Goal: Information Seeking & Learning: Learn about a topic

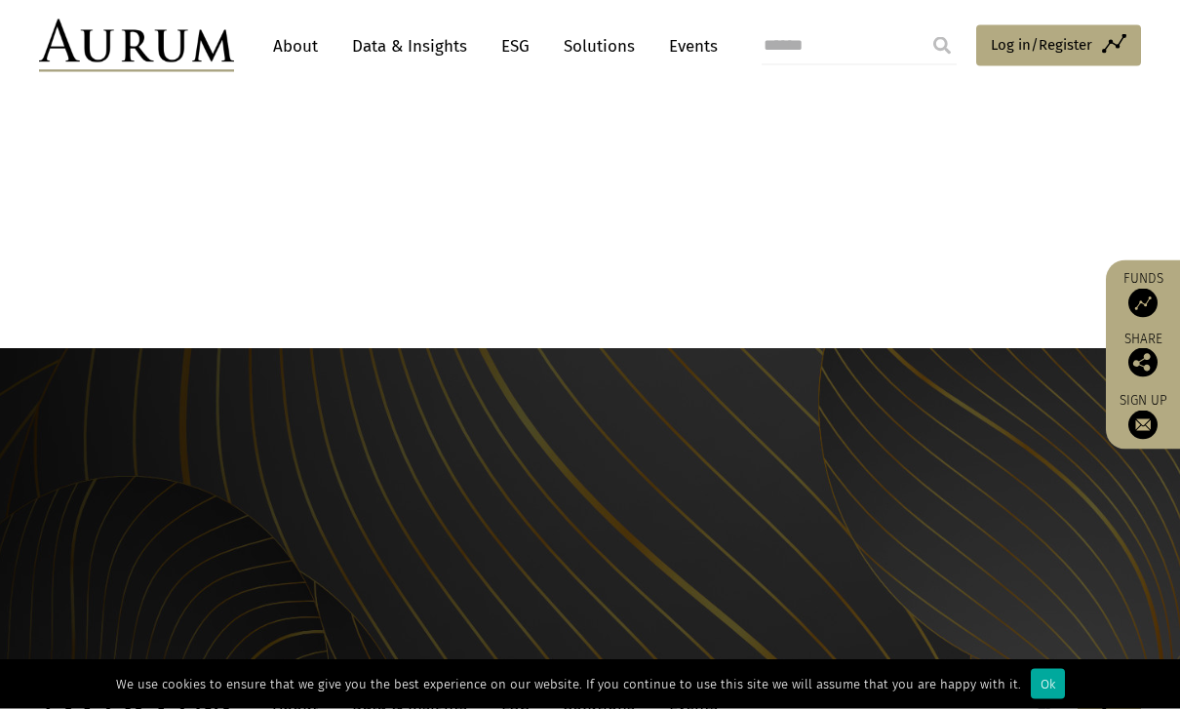
scroll to position [1913, 0]
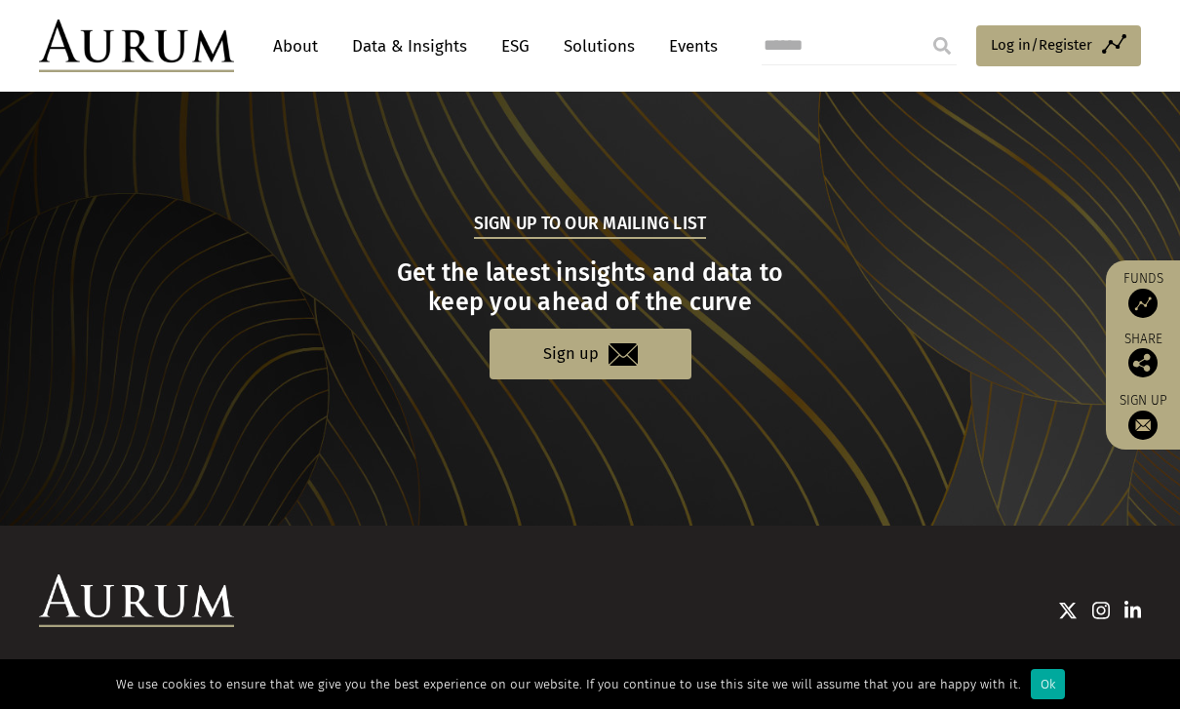
drag, startPoint x: 840, startPoint y: 697, endPoint x: 1054, endPoint y: 716, distance: 215.4
click at [1012, 705] on div "© Aurum Funds Limited Privacy Statement Website Ts & Cs Policies FATCA Sustaina…" at bounding box center [590, 706] width 1102 height 60
copy div "Aurum Funds Management"
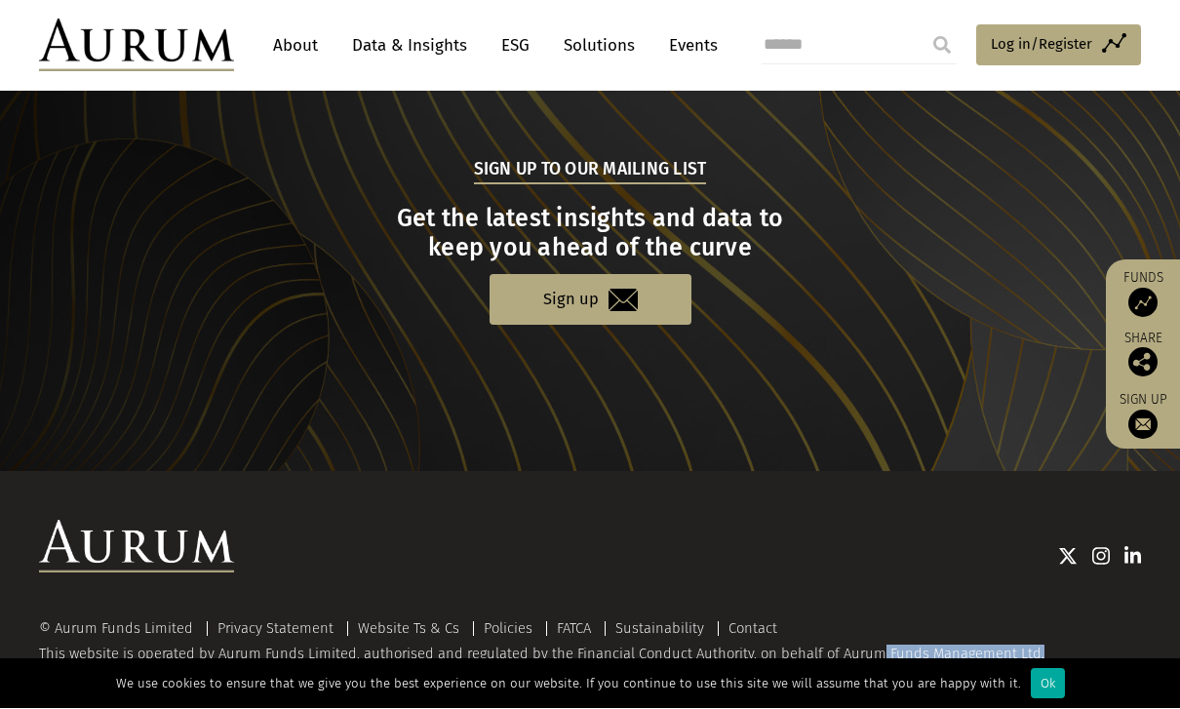
scroll to position [1975, 0]
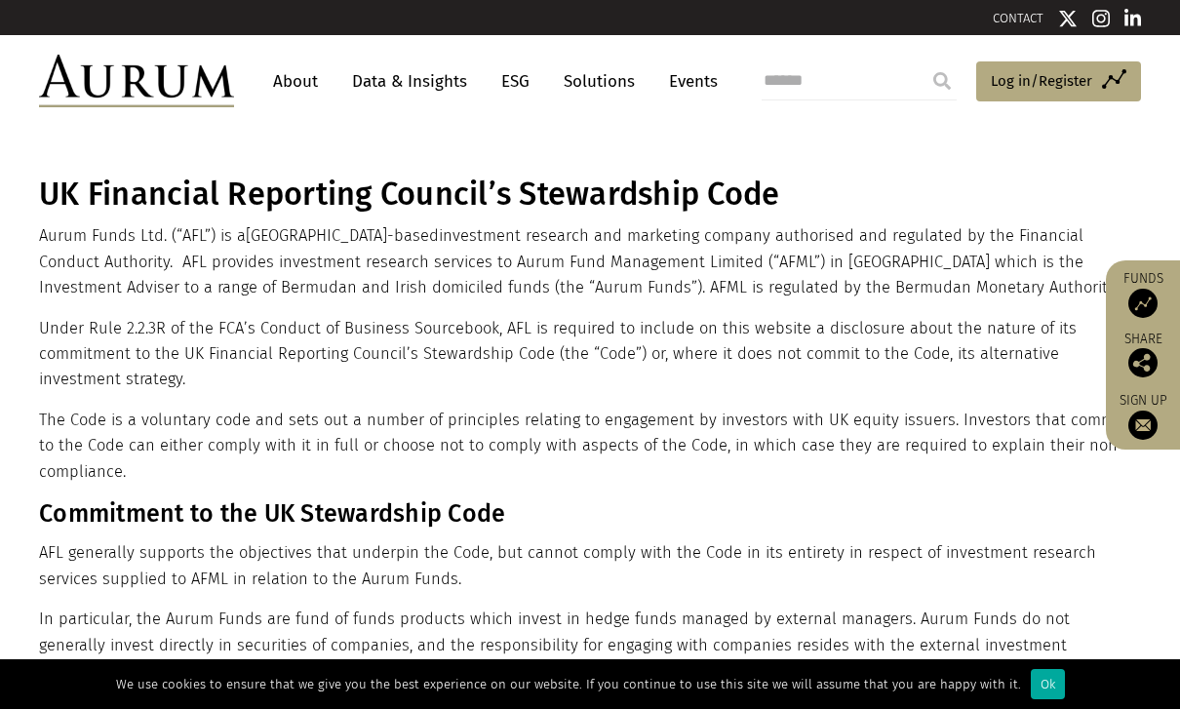
click at [298, 85] on link "About" at bounding box center [295, 81] width 64 height 36
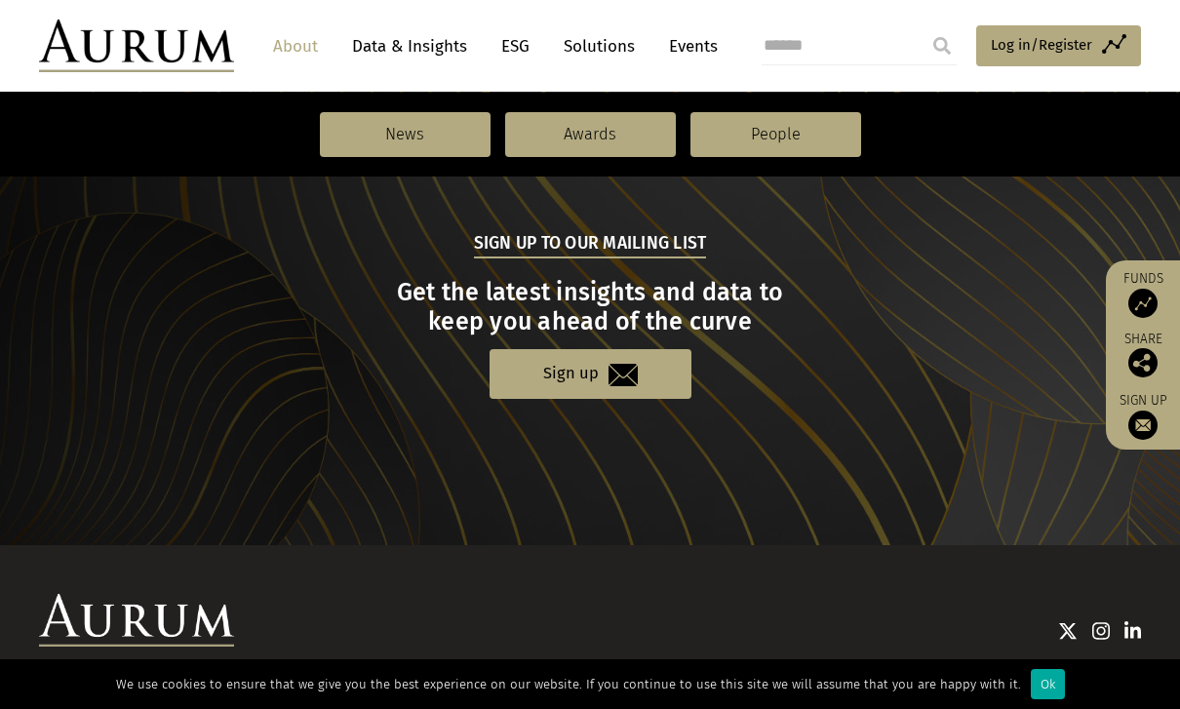
scroll to position [2126, 0]
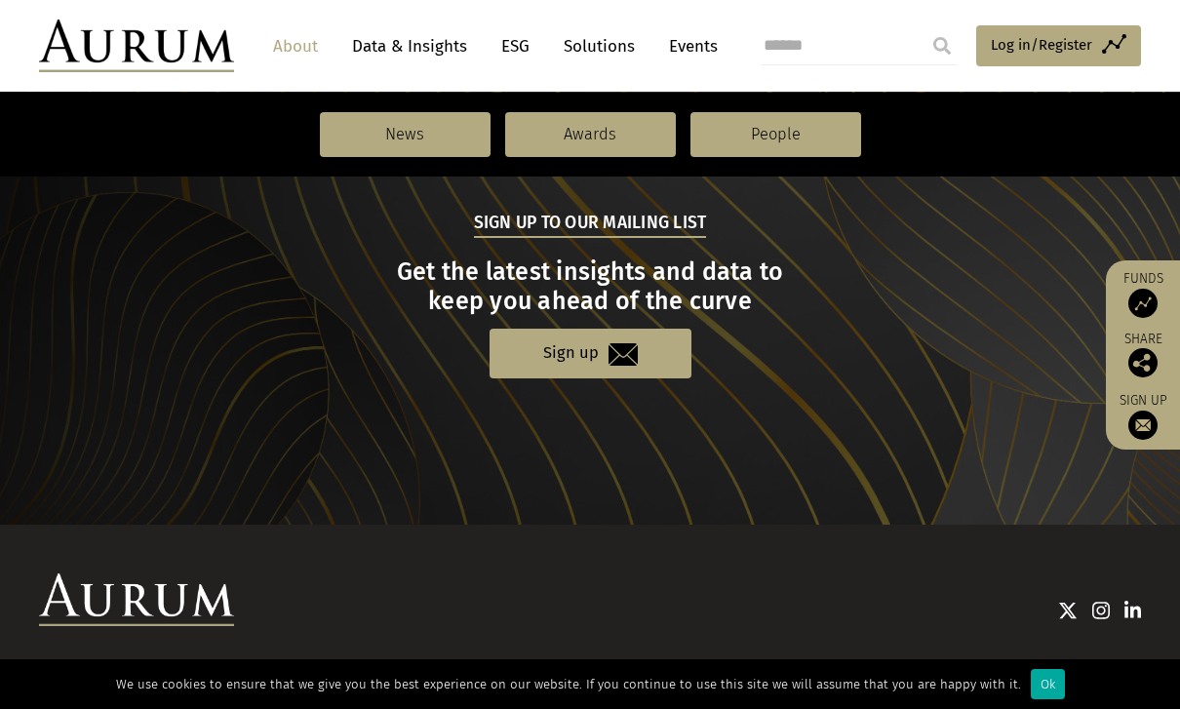
click at [609, 49] on link "Solutions" at bounding box center [599, 46] width 91 height 36
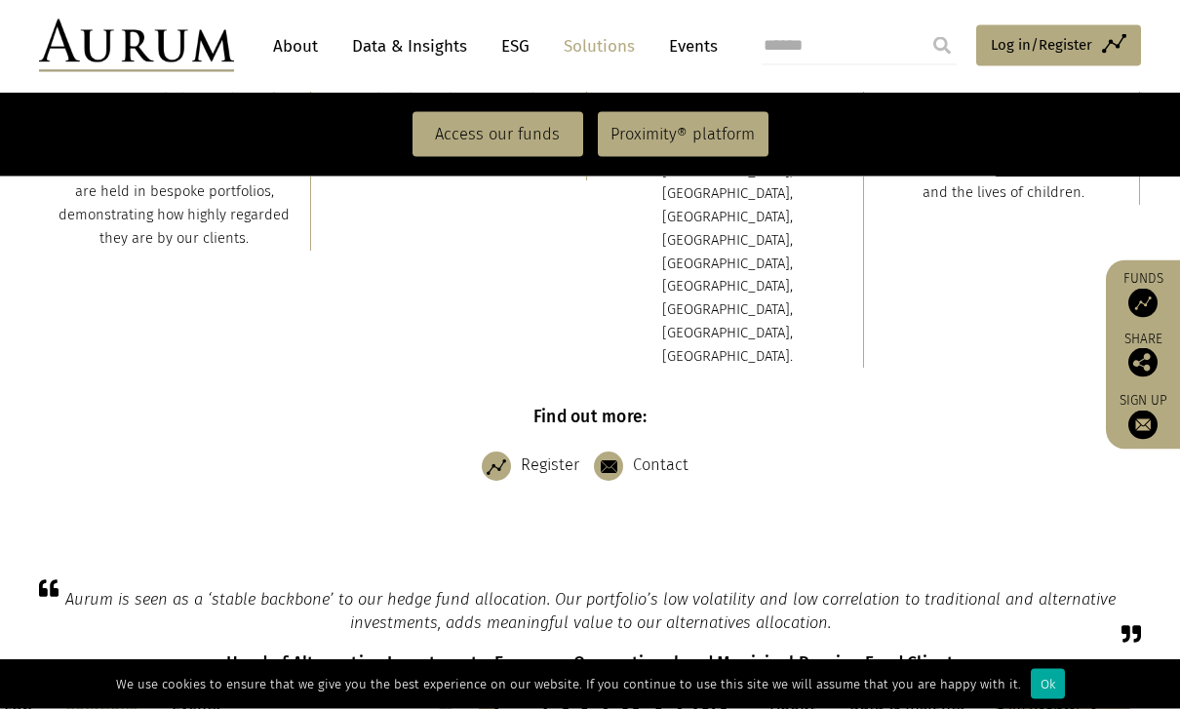
scroll to position [807, 0]
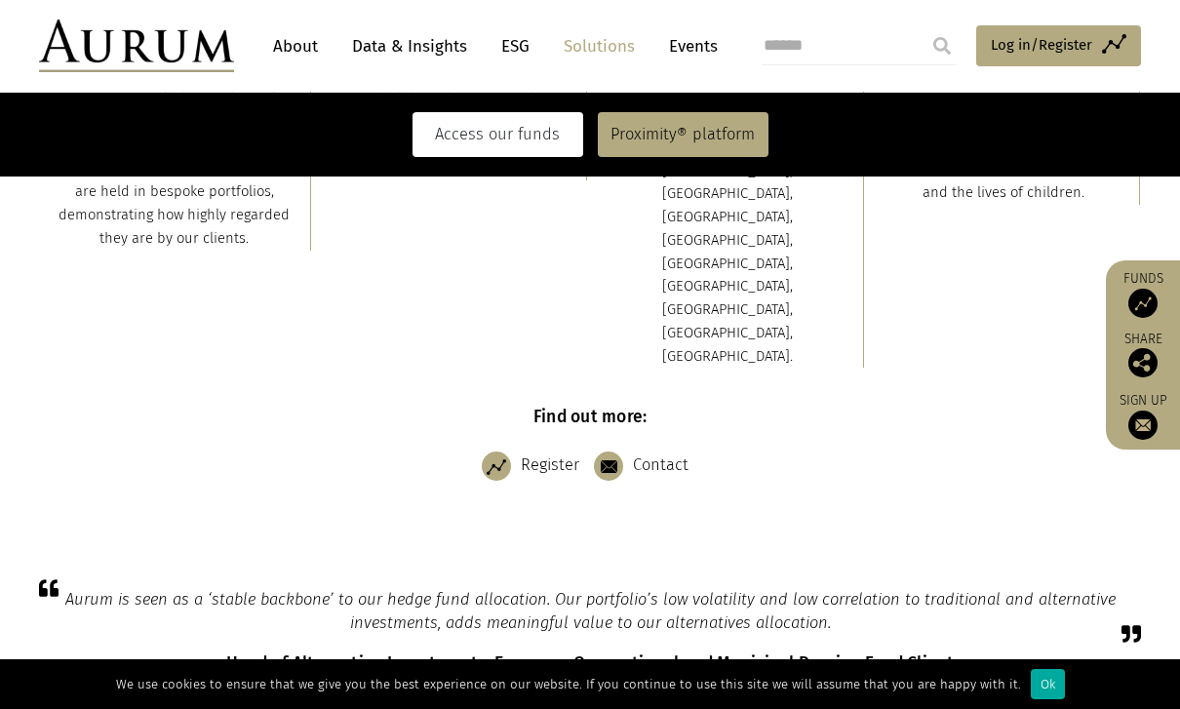
click at [486, 138] on link "Access our funds" at bounding box center [498, 134] width 171 height 45
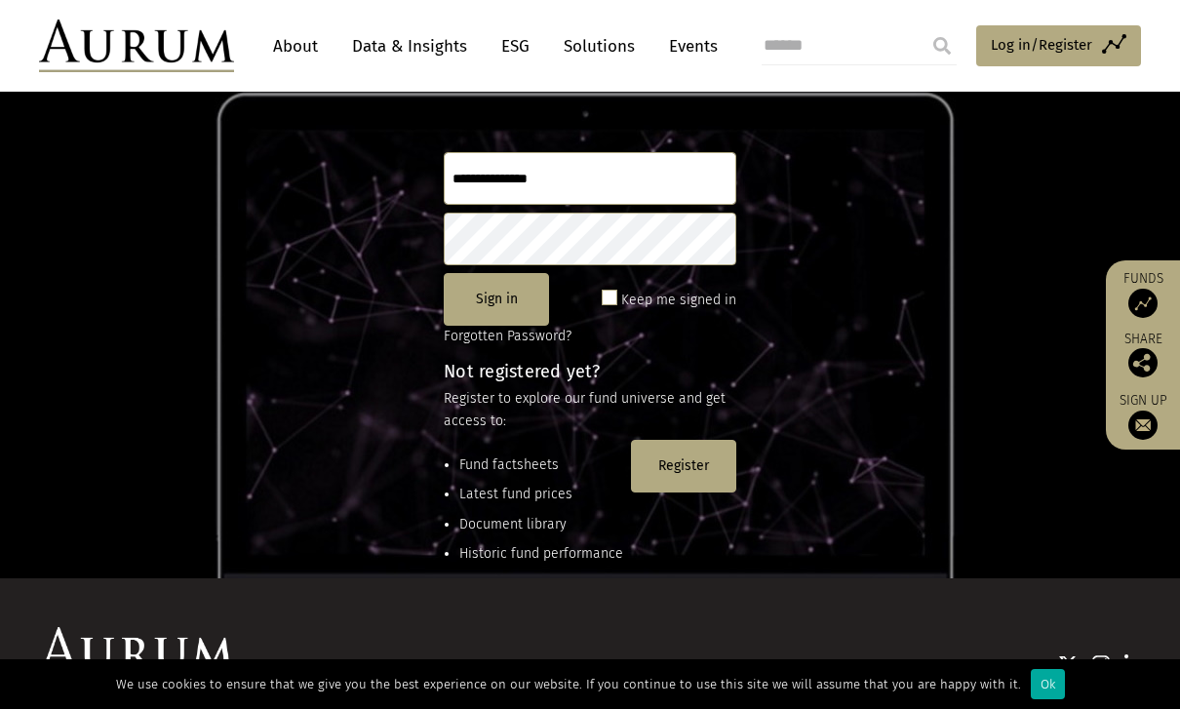
scroll to position [257, 0]
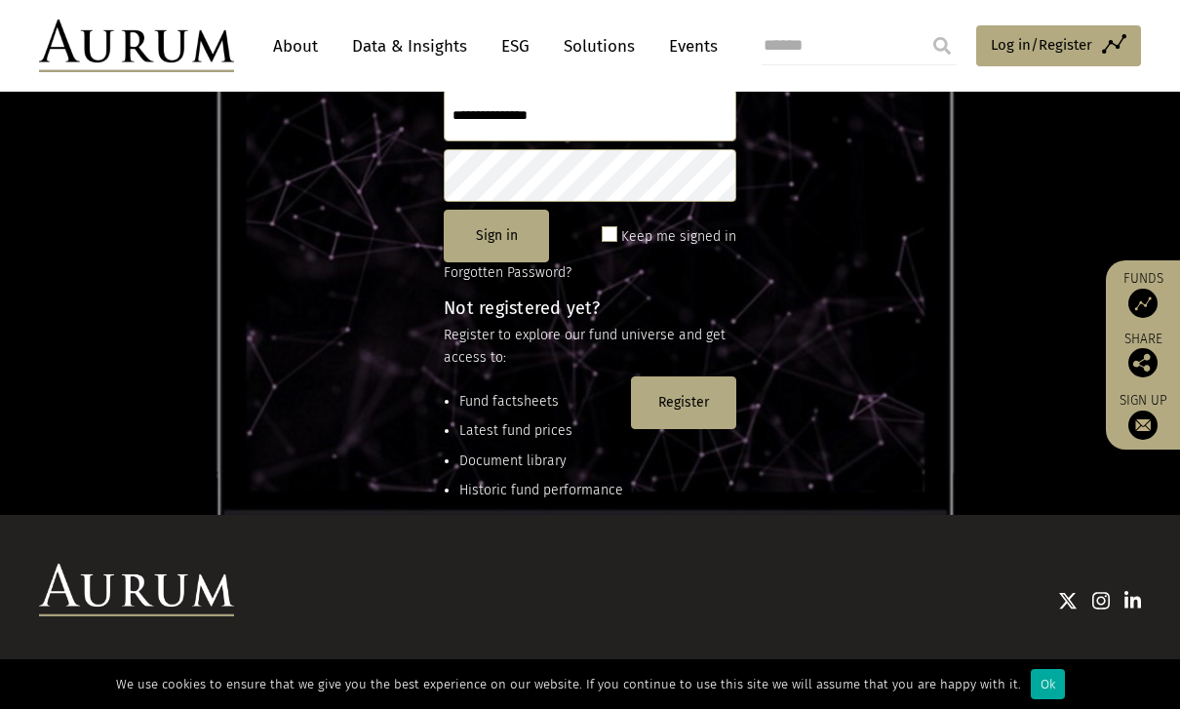
click at [497, 399] on li "Fund factsheets" at bounding box center [541, 401] width 164 height 21
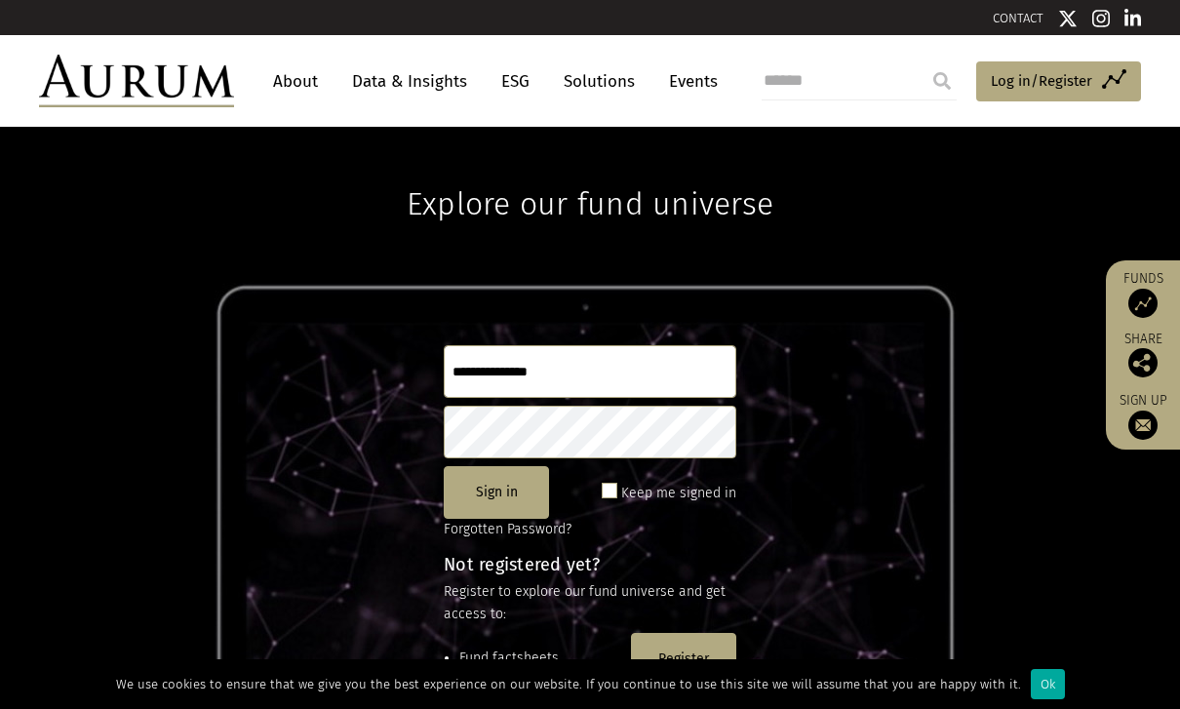
click at [675, 81] on link "Events" at bounding box center [688, 81] width 59 height 36
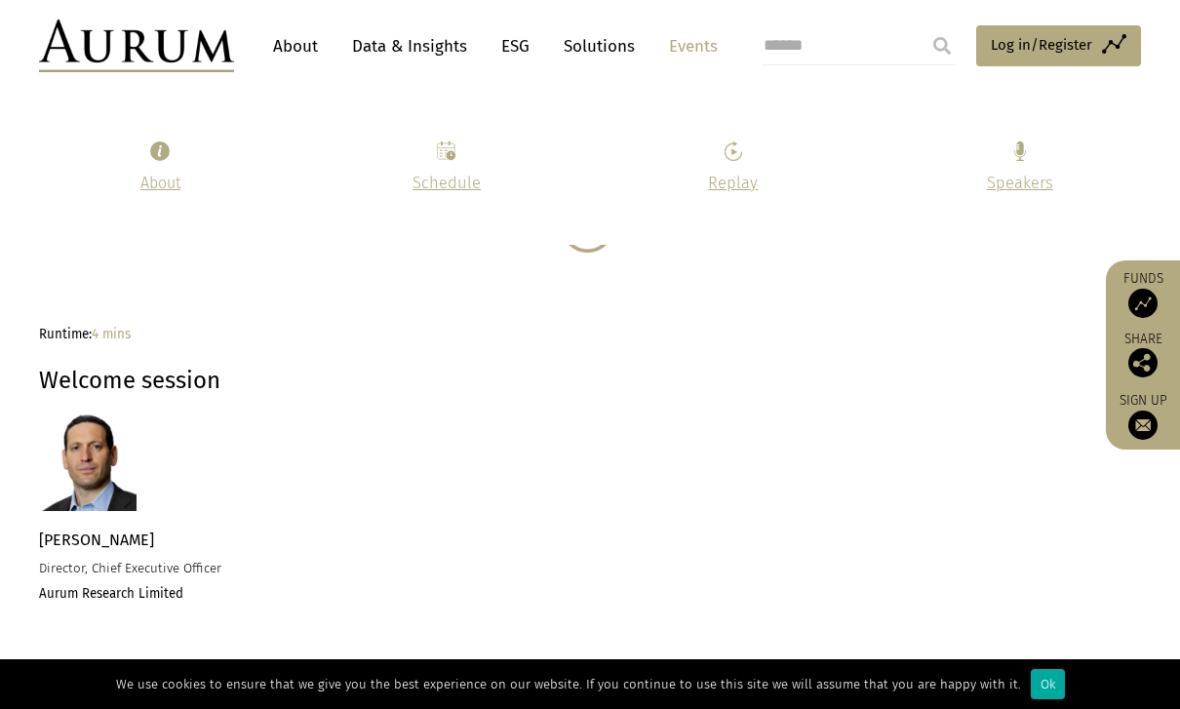
scroll to position [1817, 0]
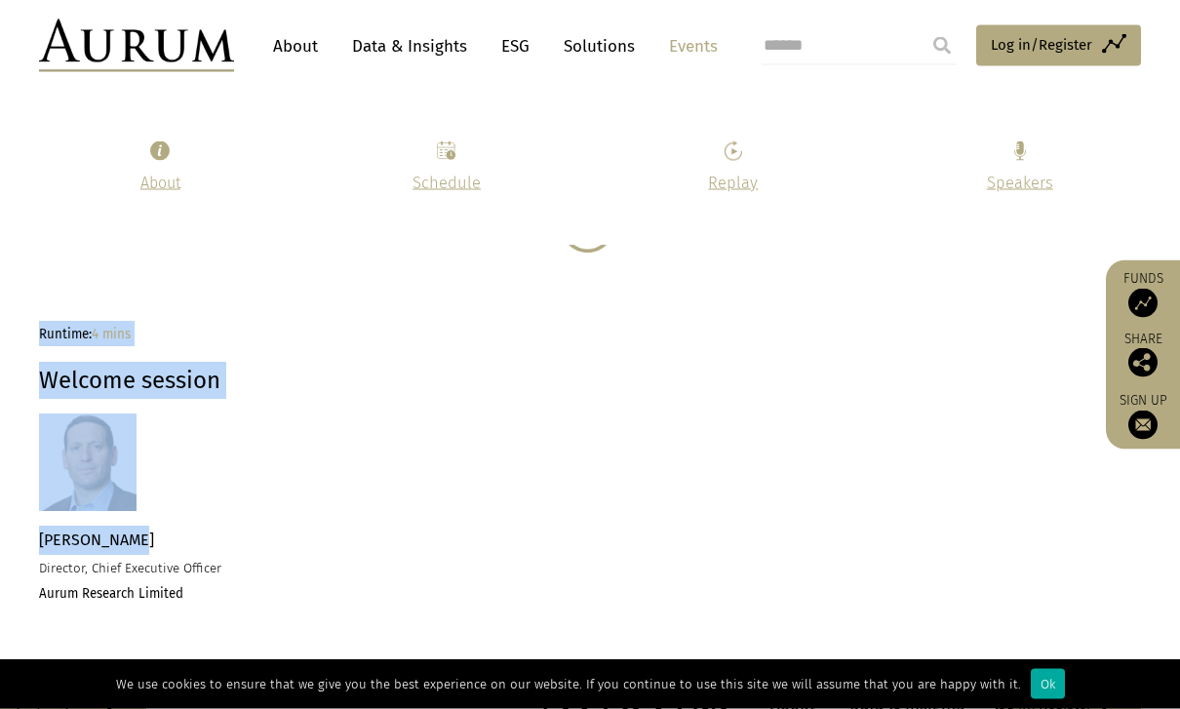
drag, startPoint x: 34, startPoint y: 526, endPoint x: 150, endPoint y: 525, distance: 116.1
click at [149, 524] on div "Runtime: 4 mins Welcome session Kevin Gundle Director, Chief Executive Officer …" at bounding box center [590, 494] width 1141 height 344
click at [138, 527] on p "Kevin Gundle Director, Chief Executive Officer Aurum Research Limited" at bounding box center [301, 567] width 524 height 81
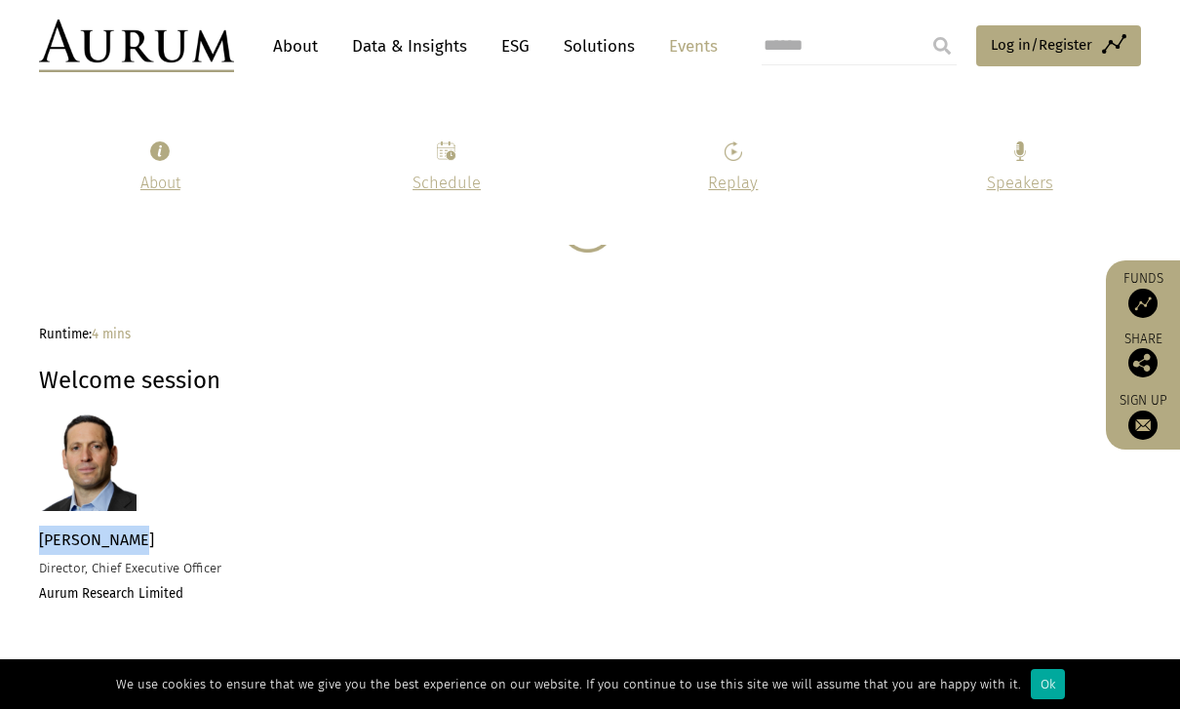
drag, startPoint x: 138, startPoint y: 528, endPoint x: 40, endPoint y: 530, distance: 97.6
click at [40, 530] on p "Kevin Gundle Director, Chief Executive Officer Aurum Research Limited" at bounding box center [301, 566] width 524 height 81
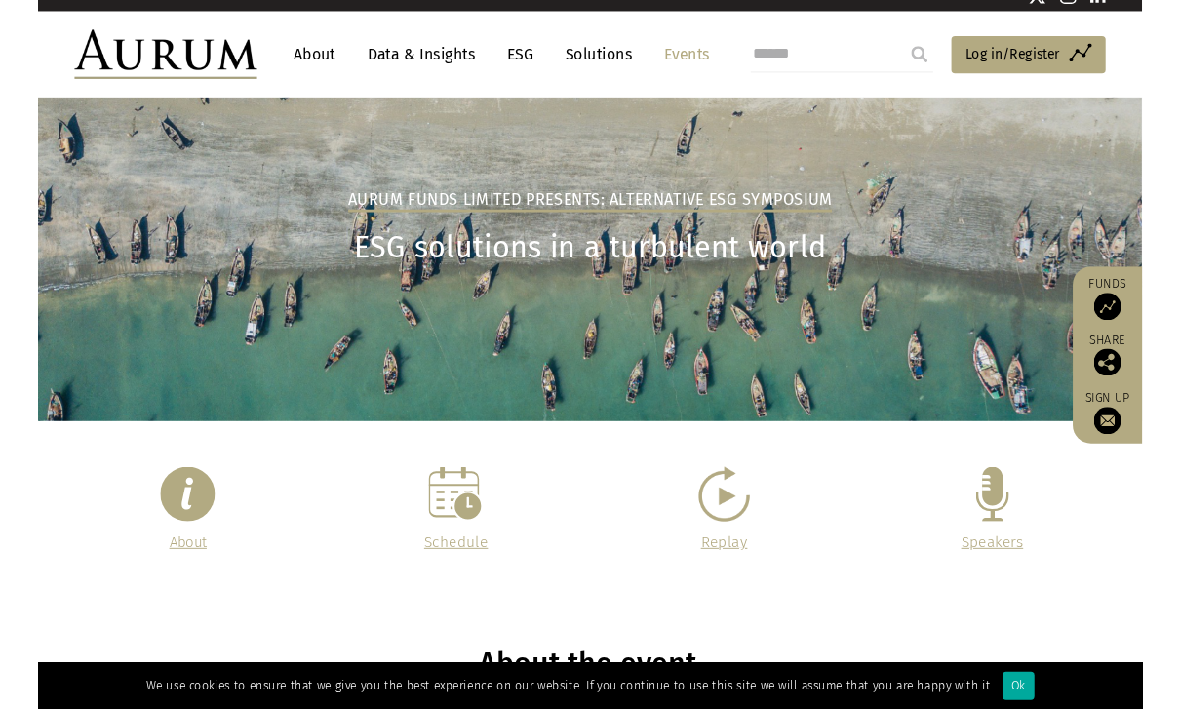
scroll to position [1822, 0]
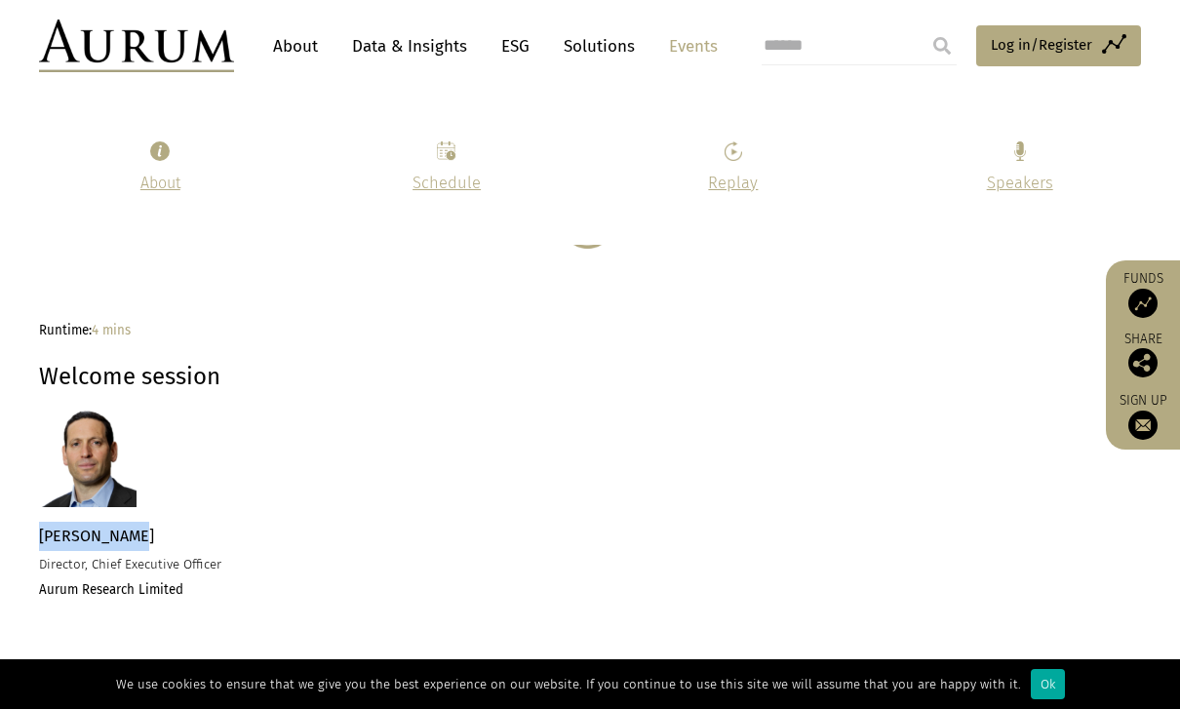
click at [380, 41] on link "Data & Insights" at bounding box center [409, 46] width 135 height 36
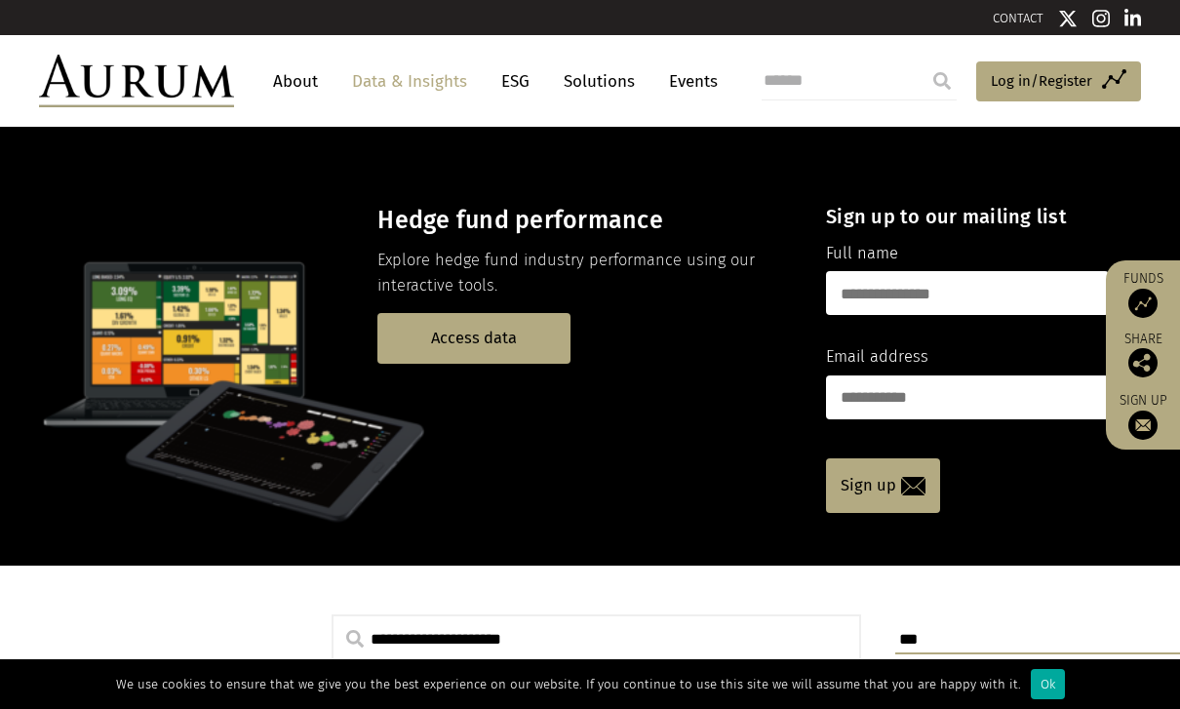
click at [290, 76] on link "About" at bounding box center [295, 81] width 64 height 36
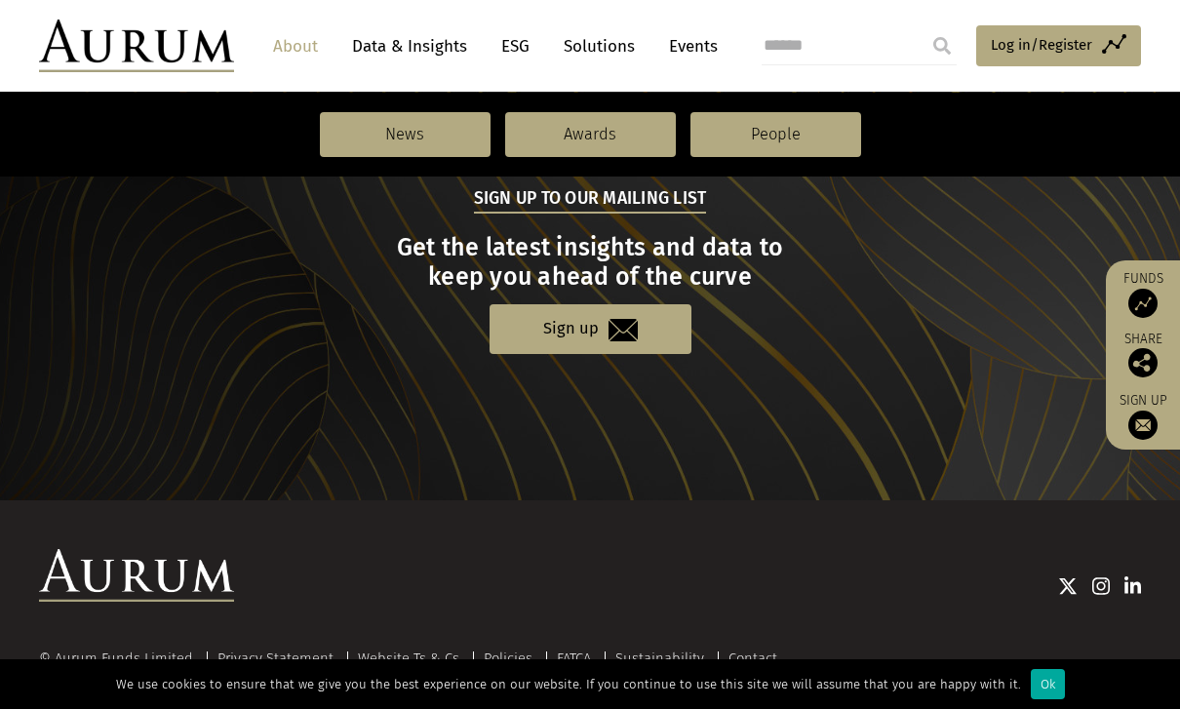
scroll to position [2189, 0]
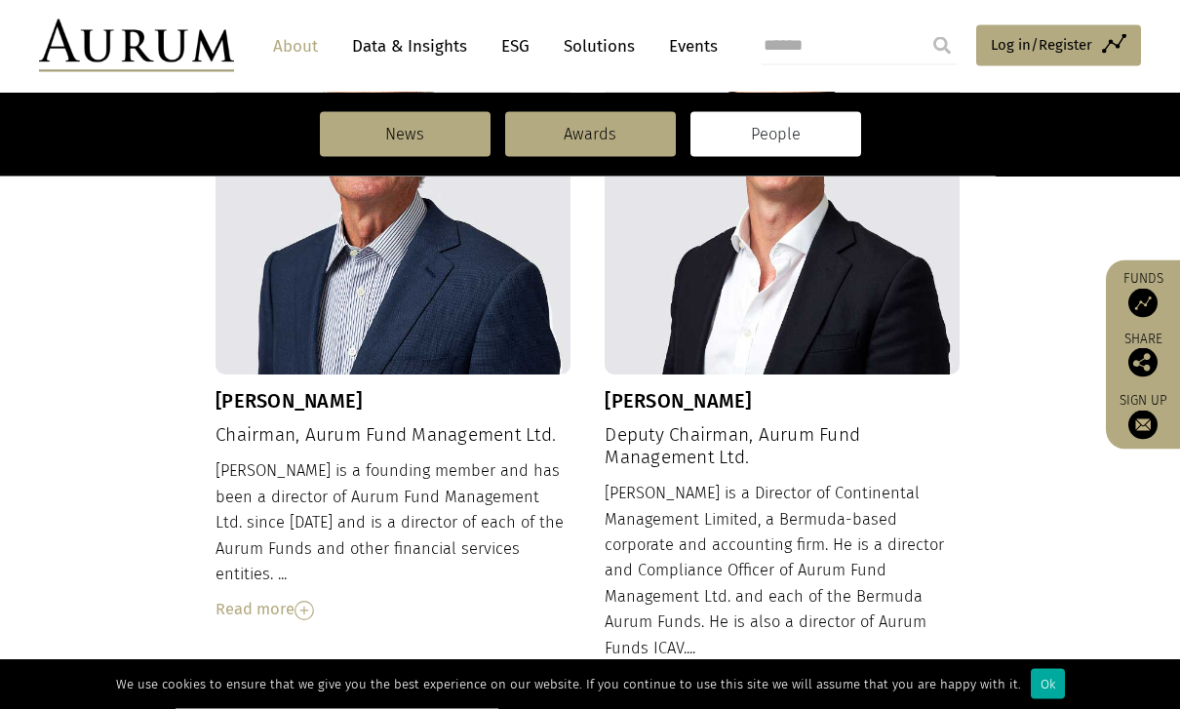
scroll to position [782, 0]
click at [660, 671] on div "Read more" at bounding box center [782, 683] width 355 height 25
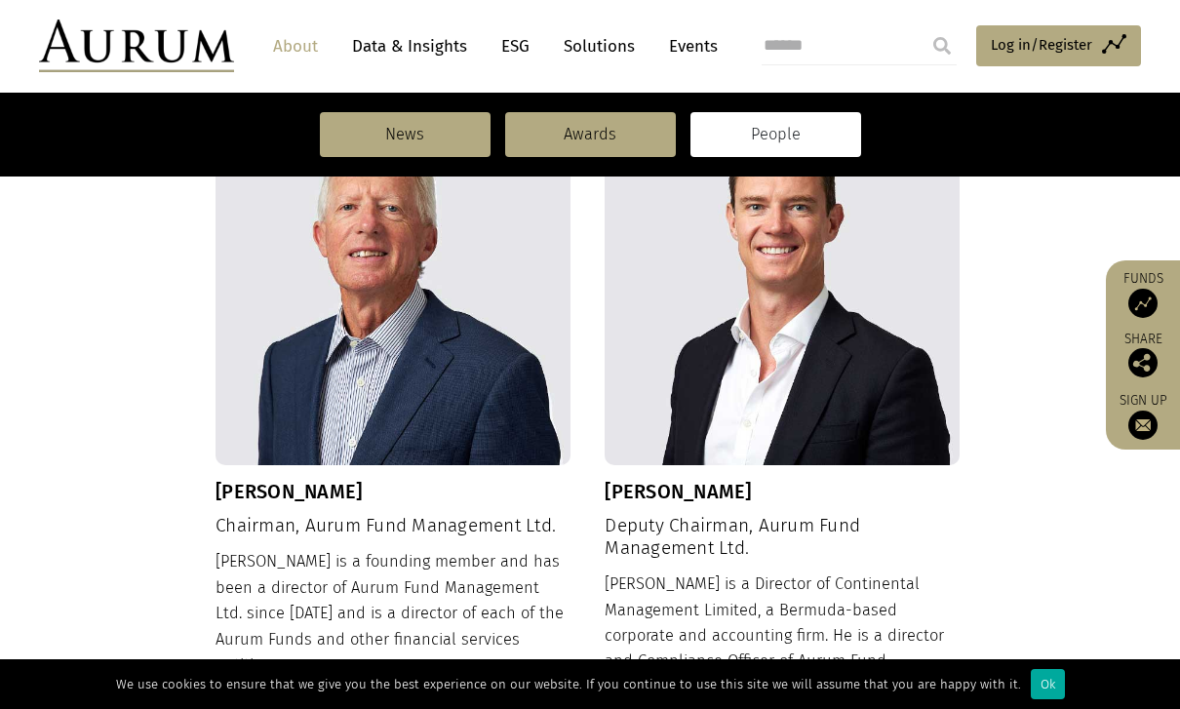
scroll to position [693, 0]
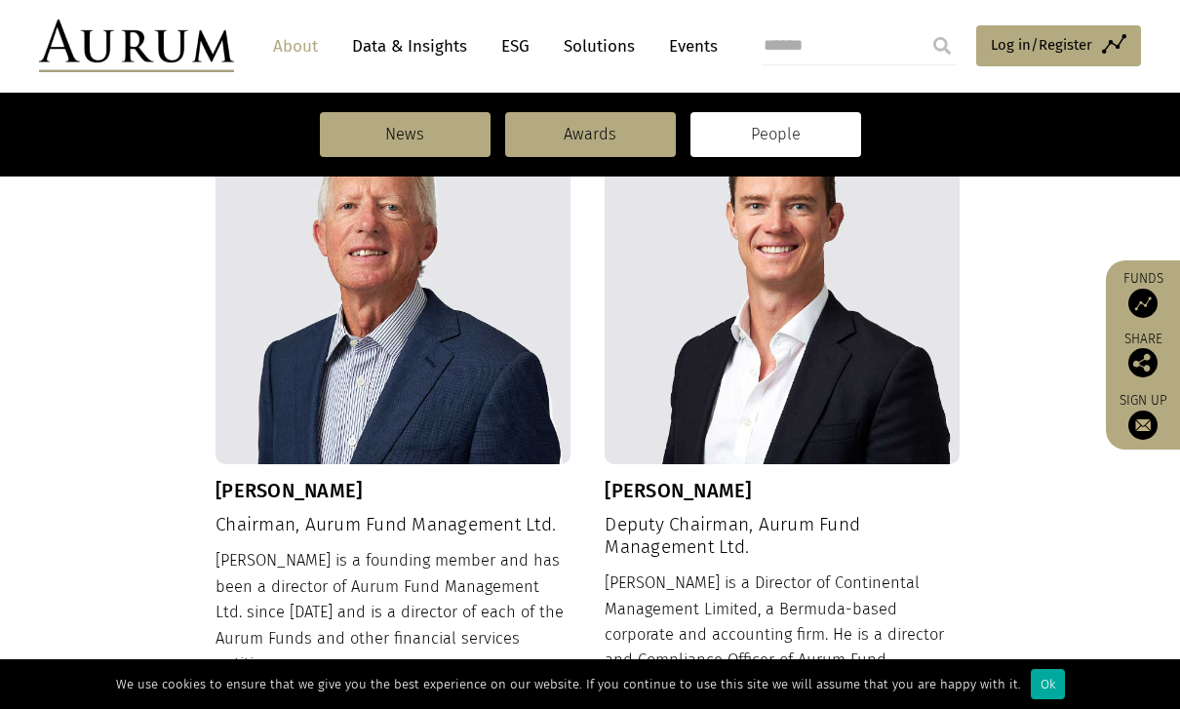
drag, startPoint x: 405, startPoint y: 488, endPoint x: 202, endPoint y: 486, distance: 202.9
drag, startPoint x: 220, startPoint y: 487, endPoint x: 393, endPoint y: 487, distance: 172.7
click at [393, 487] on h3 "Dudley Cottingham" at bounding box center [393, 490] width 355 height 23
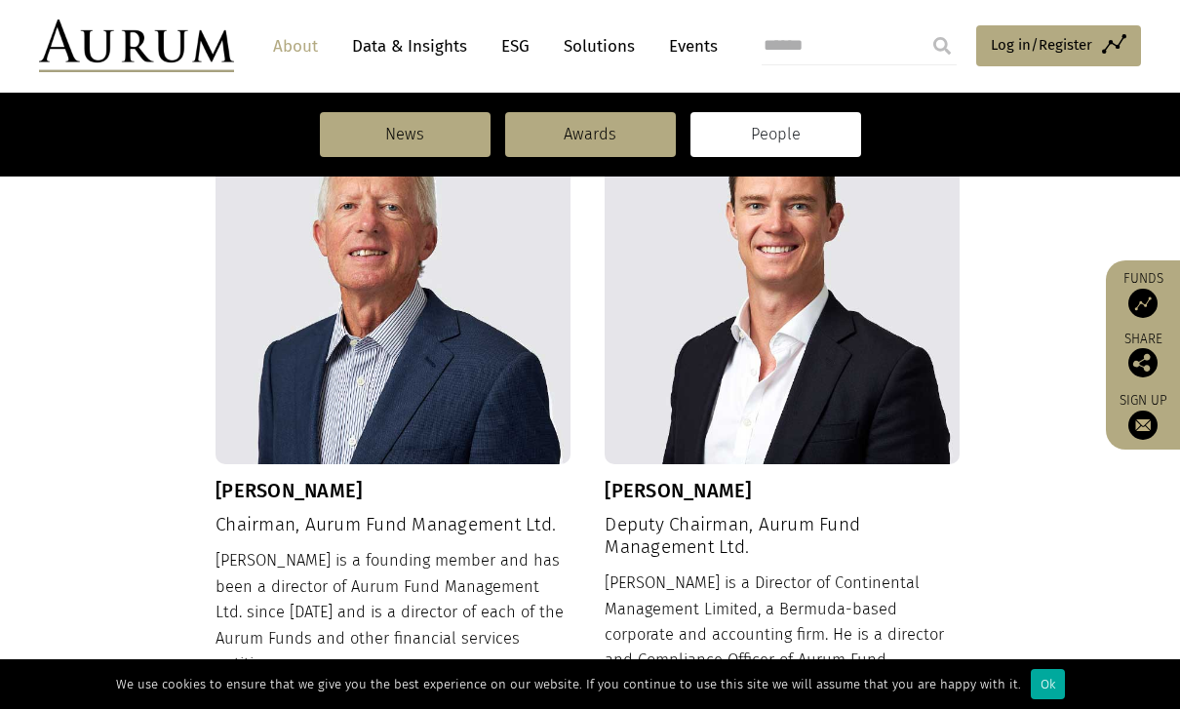
copy h3 "Dudley Cottingham"
drag, startPoint x: 304, startPoint y: 521, endPoint x: 363, endPoint y: 519, distance: 58.6
click at [363, 519] on h4 "Chairman, Aurum Fund Management Ltd." at bounding box center [393, 525] width 355 height 22
copy h4 "Aurum"
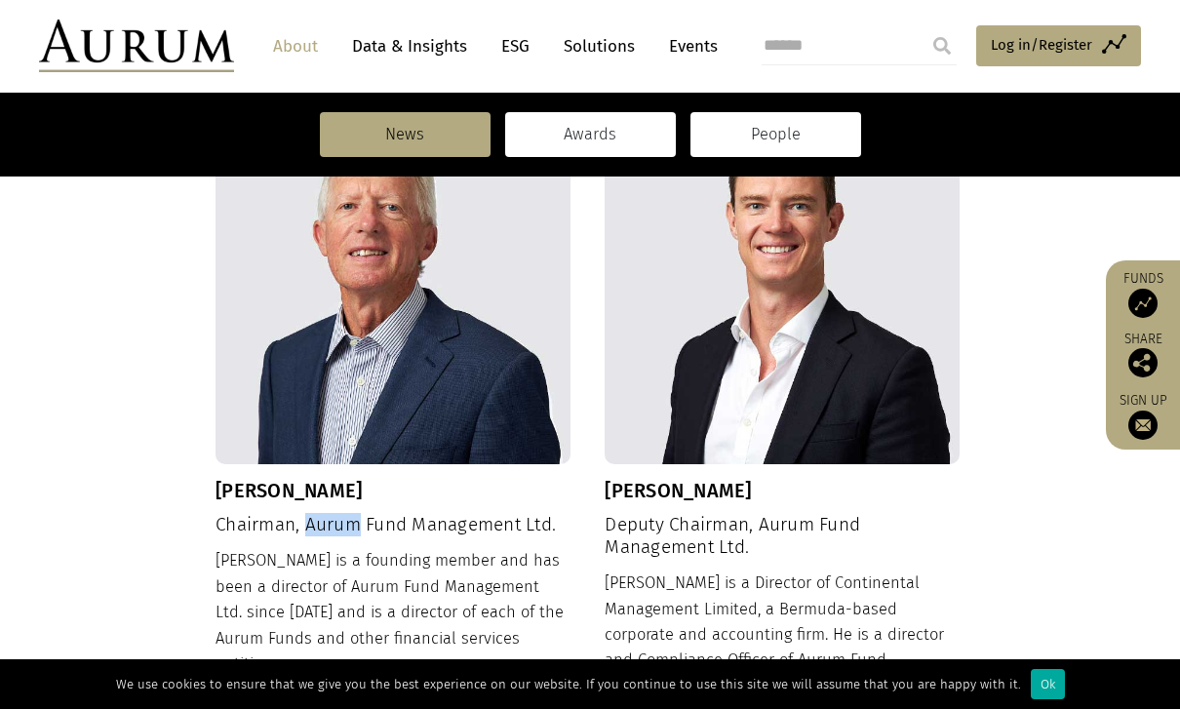
click at [559, 120] on link "Awards" at bounding box center [590, 134] width 171 height 45
